Goal: Navigation & Orientation: Find specific page/section

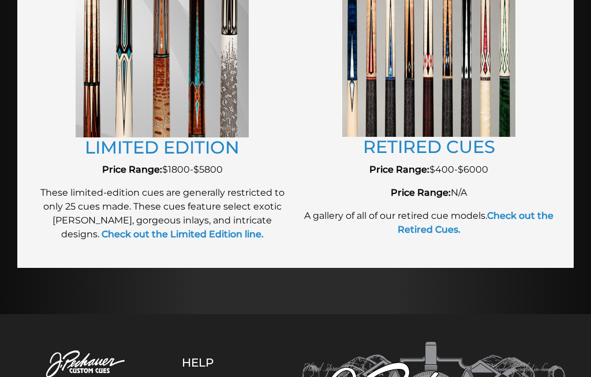
scroll to position [1424, 0]
click at [452, 136] on img at bounding box center [428, 51] width 173 height 172
click at [475, 151] on link "RETIRED CUES" at bounding box center [429, 147] width 132 height 21
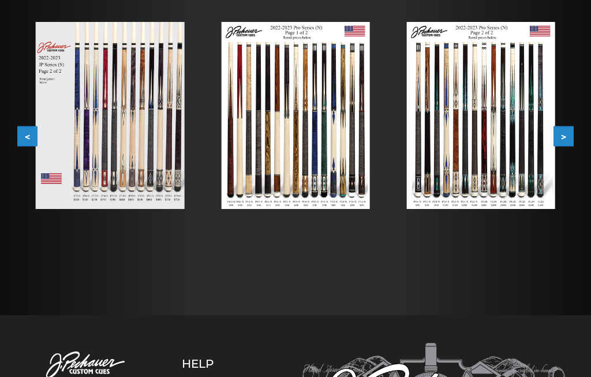
scroll to position [223, 0]
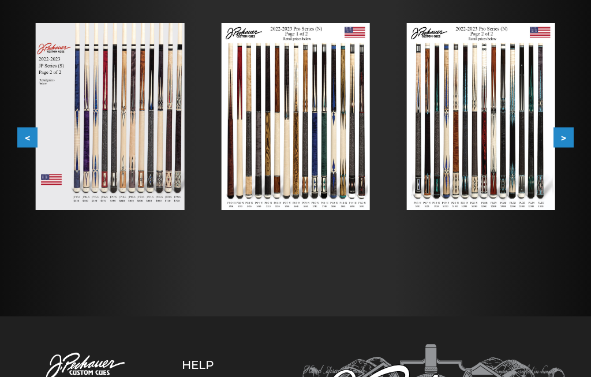
click at [76, 136] on img at bounding box center [110, 116] width 148 height 187
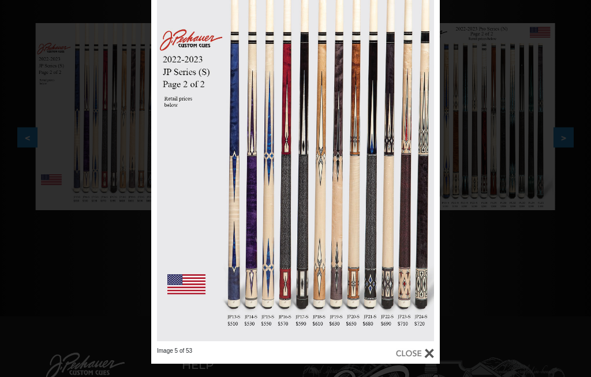
scroll to position [209, 0]
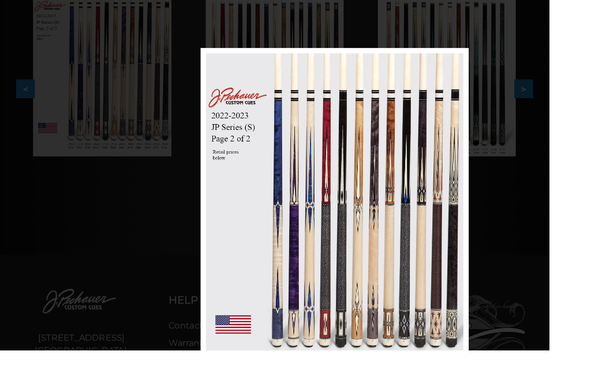
click at [58, 251] on div at bounding box center [315, 218] width 630 height 966
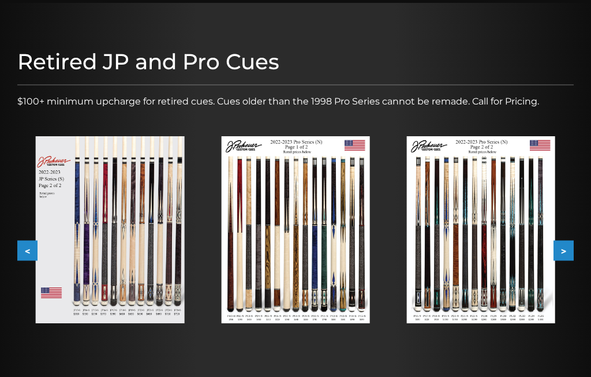
scroll to position [92, 0]
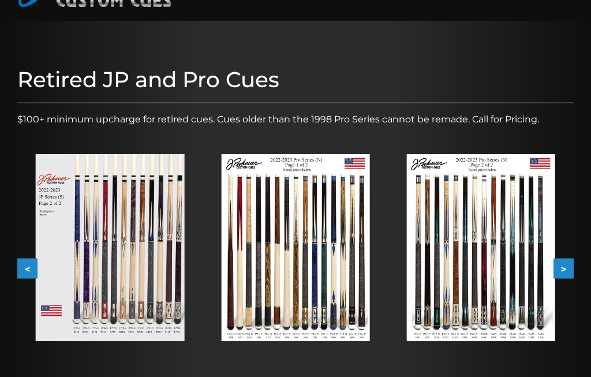
click at [570, 261] on button ">" at bounding box center [563, 268] width 20 height 20
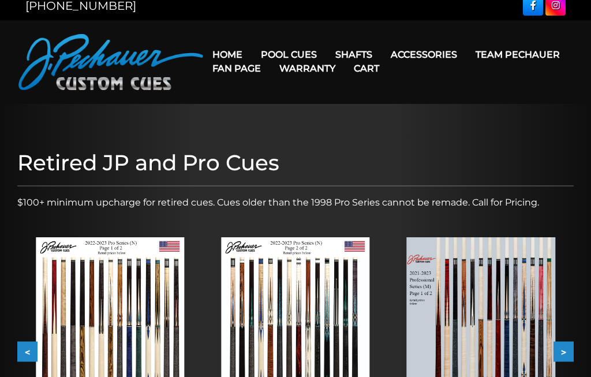
scroll to position [0, 0]
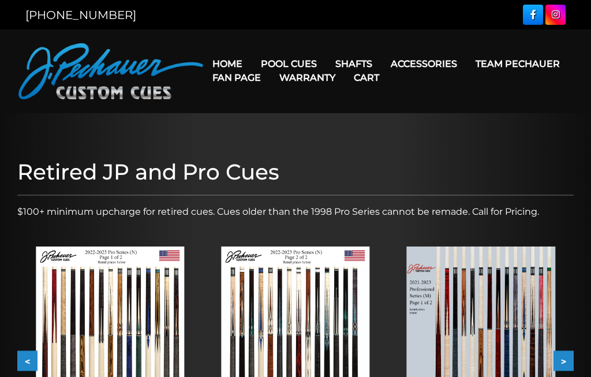
click at [466, 68] on link "Team Pechauer" at bounding box center [517, 63] width 103 height 29
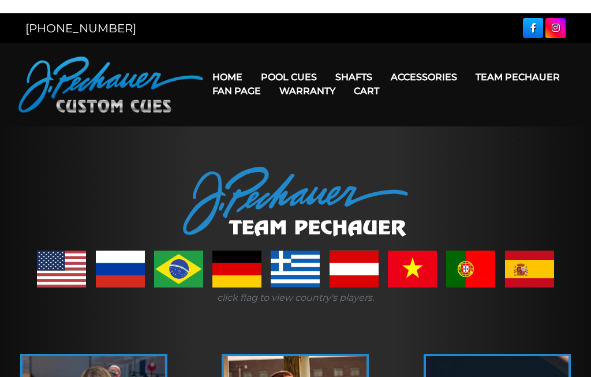
scroll to position [-9, 0]
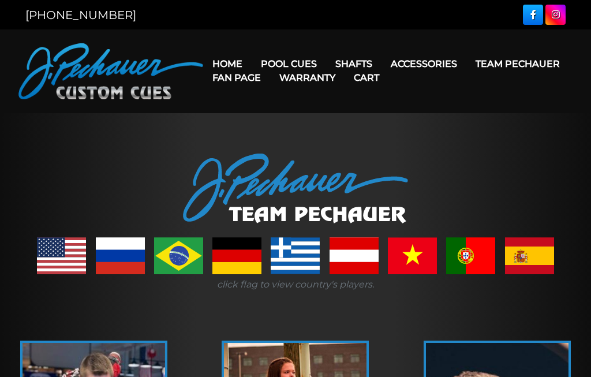
click at [270, 65] on link "Fan Page" at bounding box center [236, 77] width 67 height 29
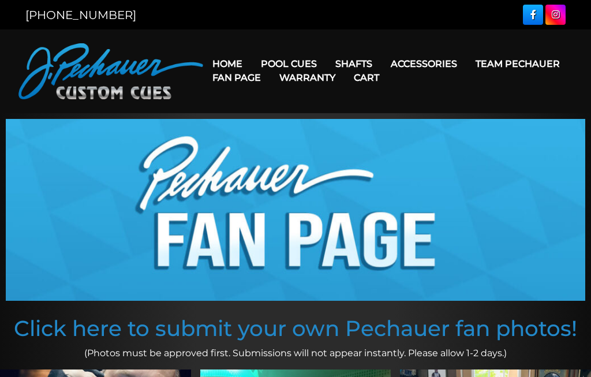
click at [266, 104] on link "JP Series (T) – NEW" at bounding box center [337, 96] width 168 height 16
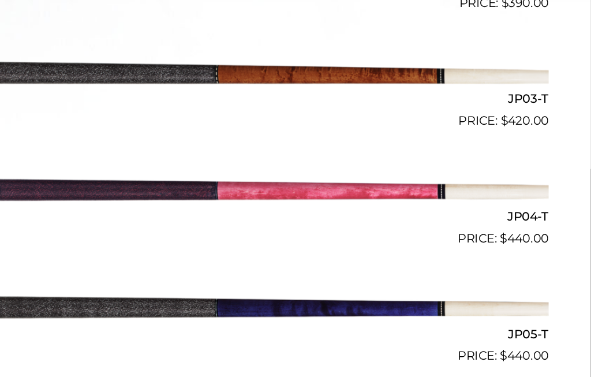
scroll to position [524, 0]
